Goal: Information Seeking & Learning: Learn about a topic

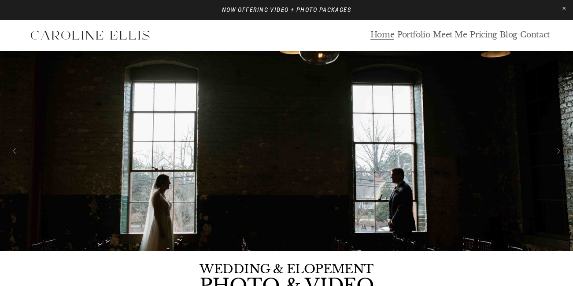
click at [480, 36] on link "Pricing" at bounding box center [483, 35] width 27 height 10
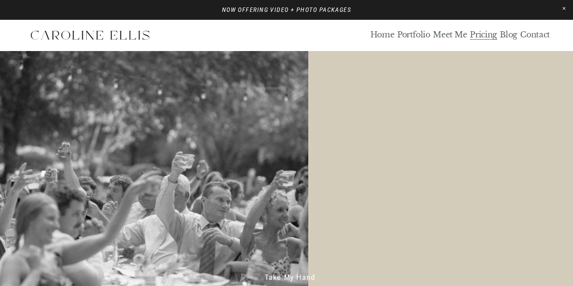
click at [417, 33] on link "Portfolio" at bounding box center [413, 35] width 33 height 10
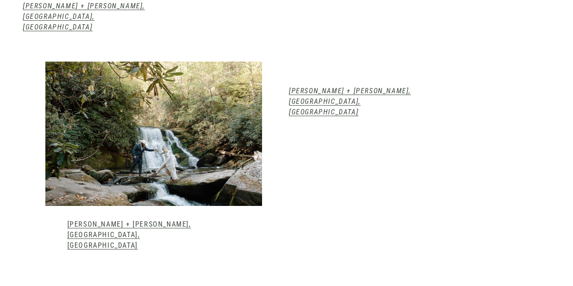
scroll to position [911, 0]
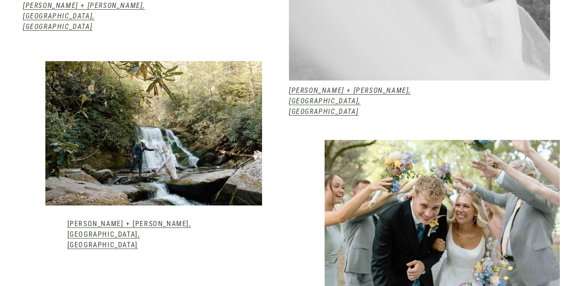
click at [147, 220] on link "Kelsey + Mark, Robbinsville, NC" at bounding box center [129, 234] width 124 height 29
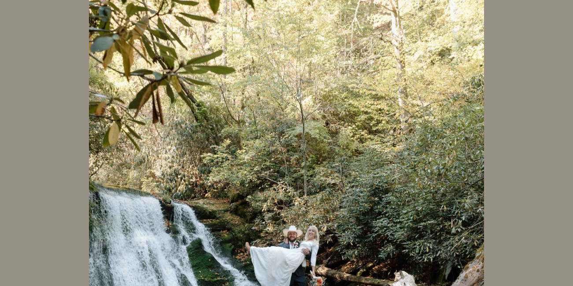
scroll to position [1703, 0]
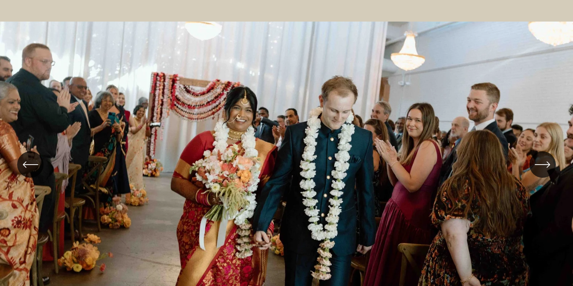
scroll to position [20, 0]
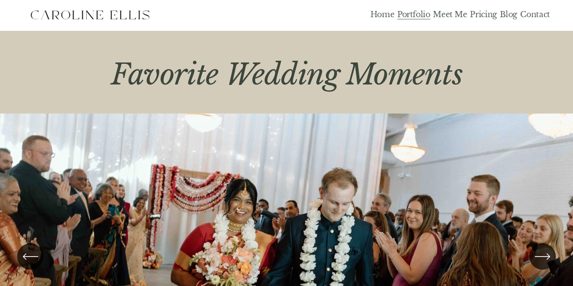
click at [383, 20] on div "Home Portfolio Meet Me Pricing Blog Contact" at bounding box center [286, 15] width 527 height 22
click at [383, 17] on link "Home" at bounding box center [382, 15] width 24 height 10
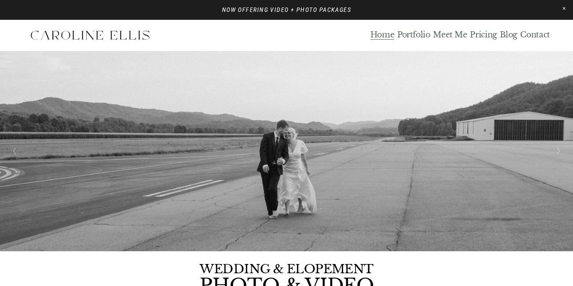
click at [480, 39] on link "Pricing" at bounding box center [483, 35] width 27 height 10
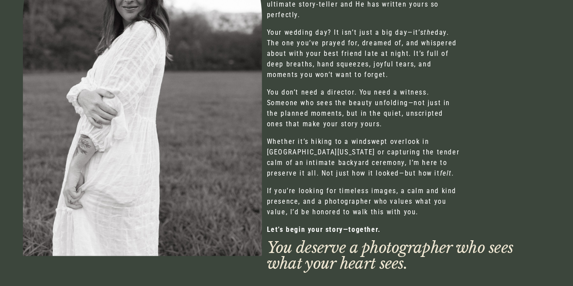
scroll to position [548, 0]
